Goal: Use online tool/utility

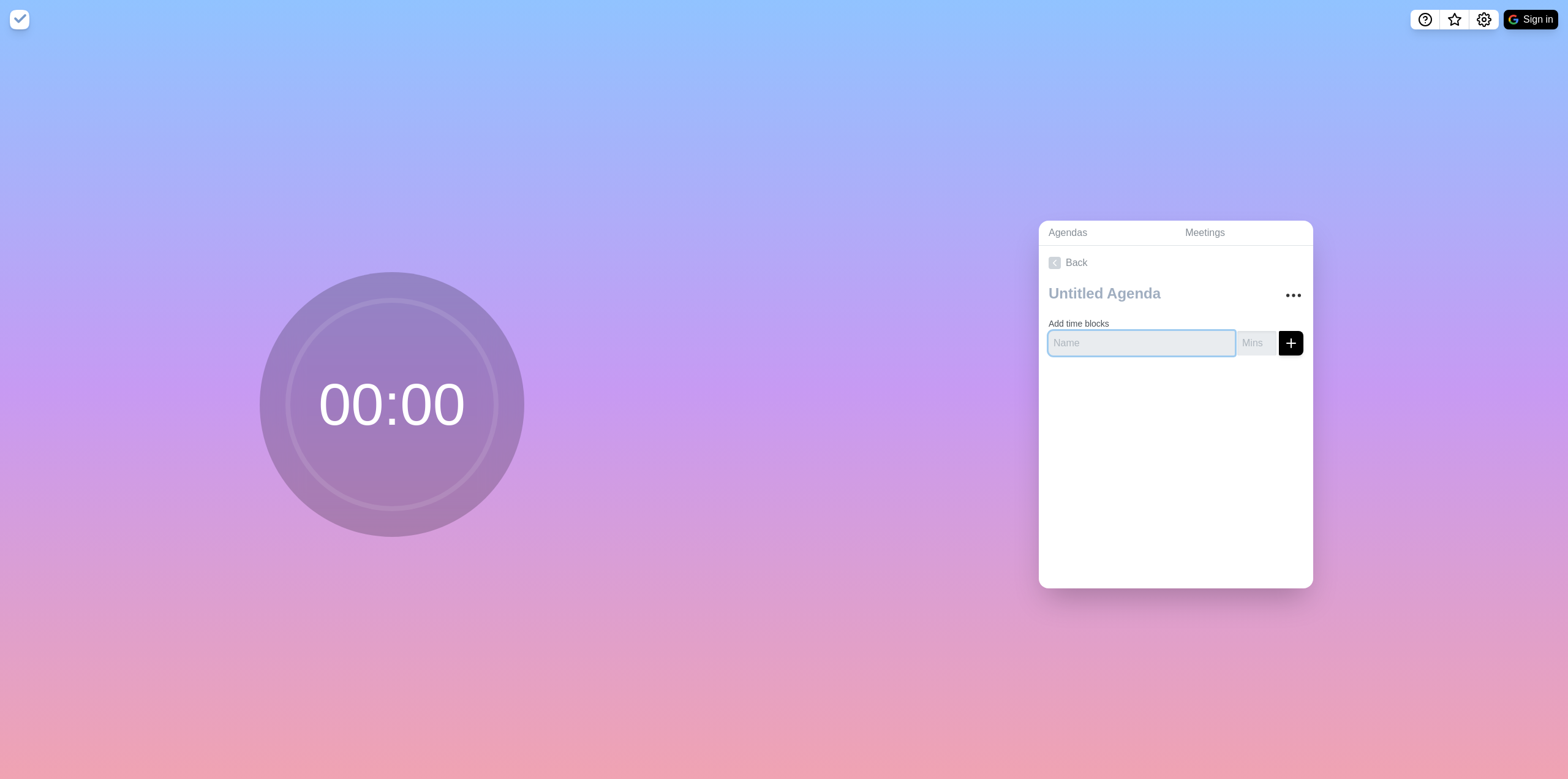
click at [1126, 339] on input "text" at bounding box center [1141, 342] width 186 height 24
type input "Team Updates"
click at [1237, 347] on input "number" at bounding box center [1256, 342] width 39 height 24
type input "3"
click at [1283, 337] on icon "submit" at bounding box center [1291, 343] width 15 height 15
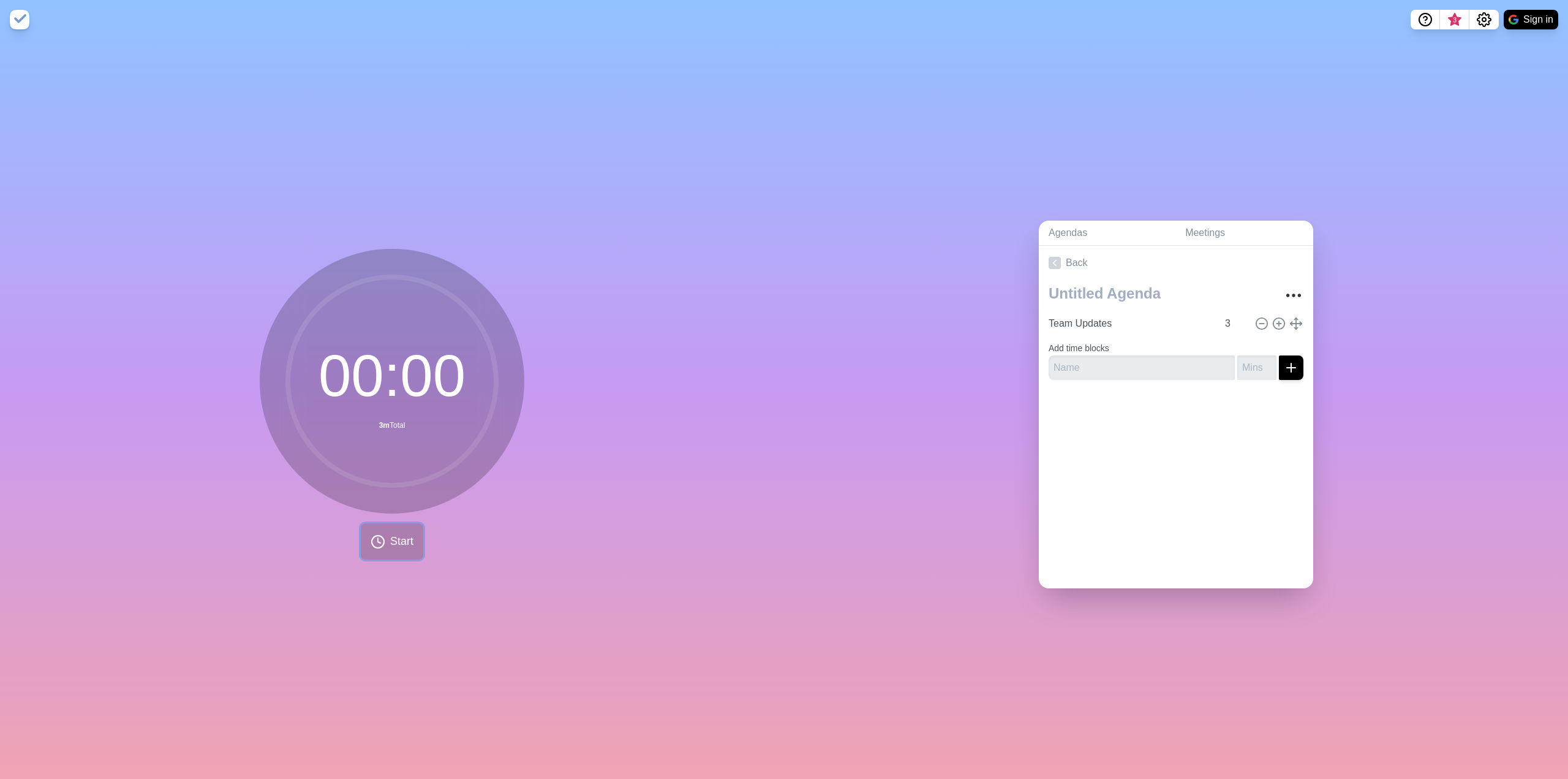
click at [383, 547] on button "Start" at bounding box center [391, 541] width 63 height 36
click at [332, 544] on icon at bounding box center [342, 541] width 21 height 21
click at [433, 544] on rect at bounding box center [441, 541] width 15 height 15
